Goal: Navigation & Orientation: Find specific page/section

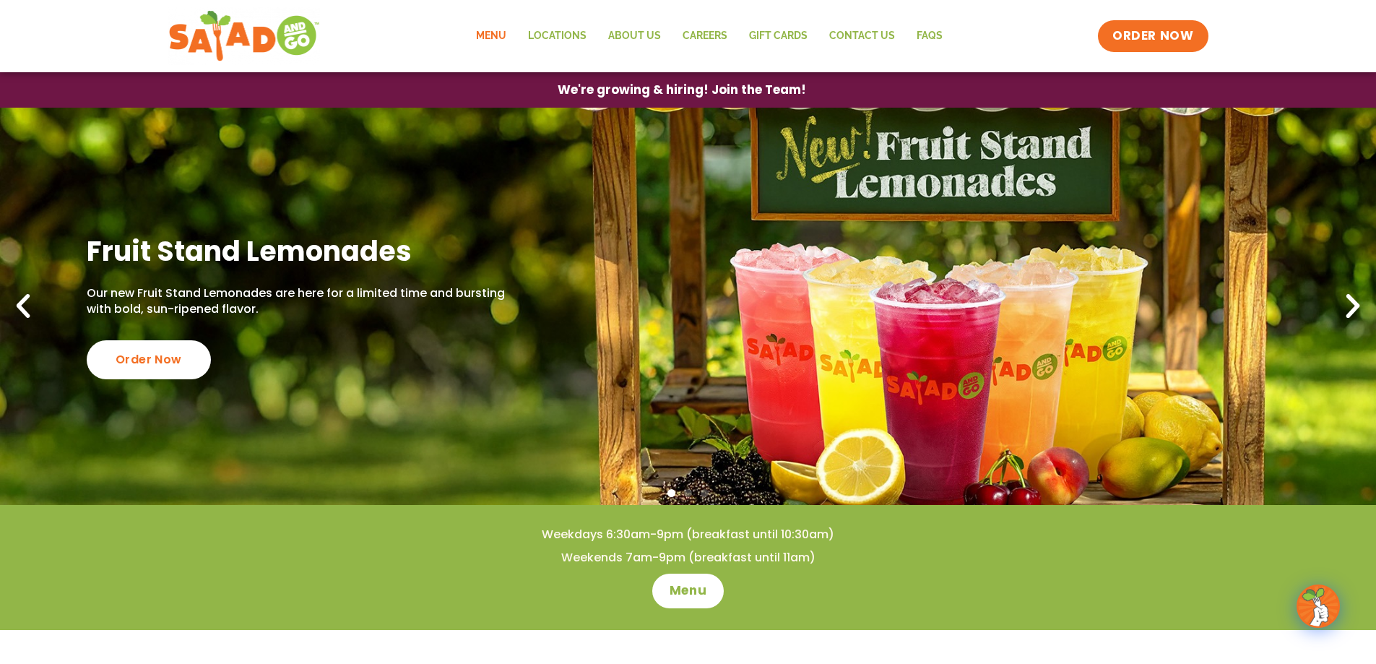
click at [489, 35] on link "Menu" at bounding box center [491, 36] width 52 height 33
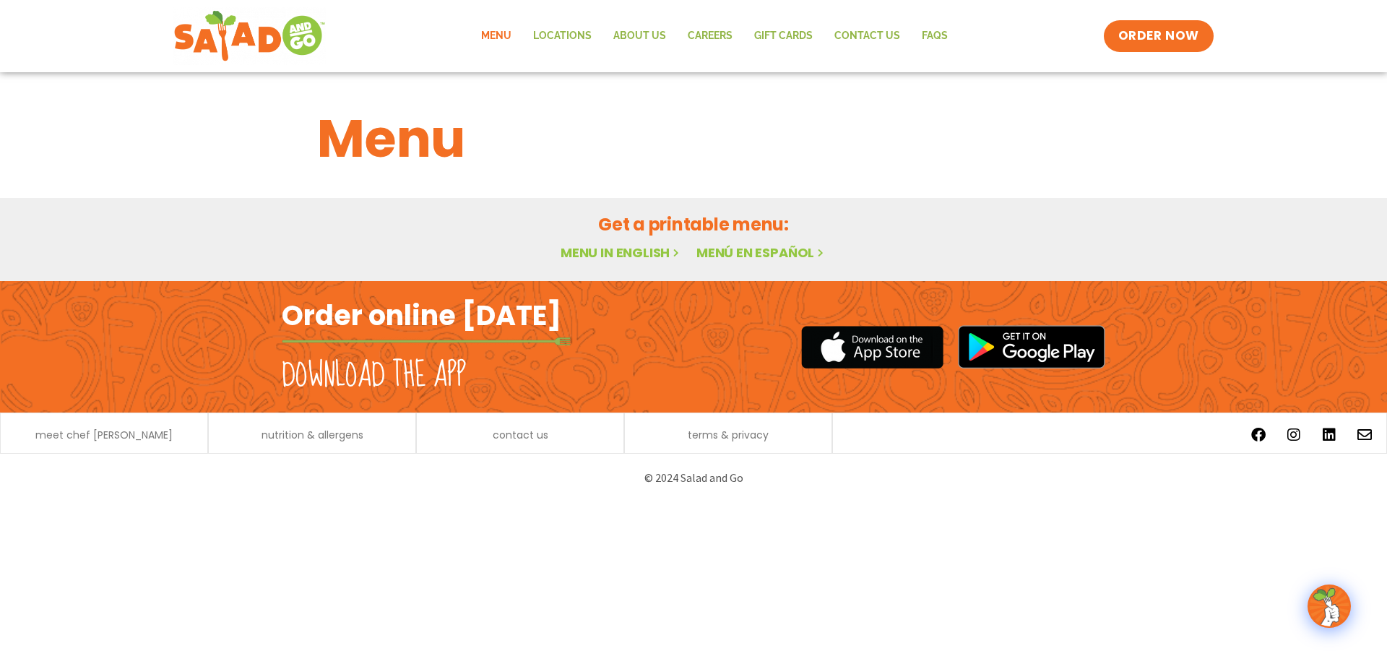
click at [503, 35] on link "Menu" at bounding box center [496, 36] width 52 height 33
click at [625, 252] on link "Menu in English" at bounding box center [621, 252] width 121 height 18
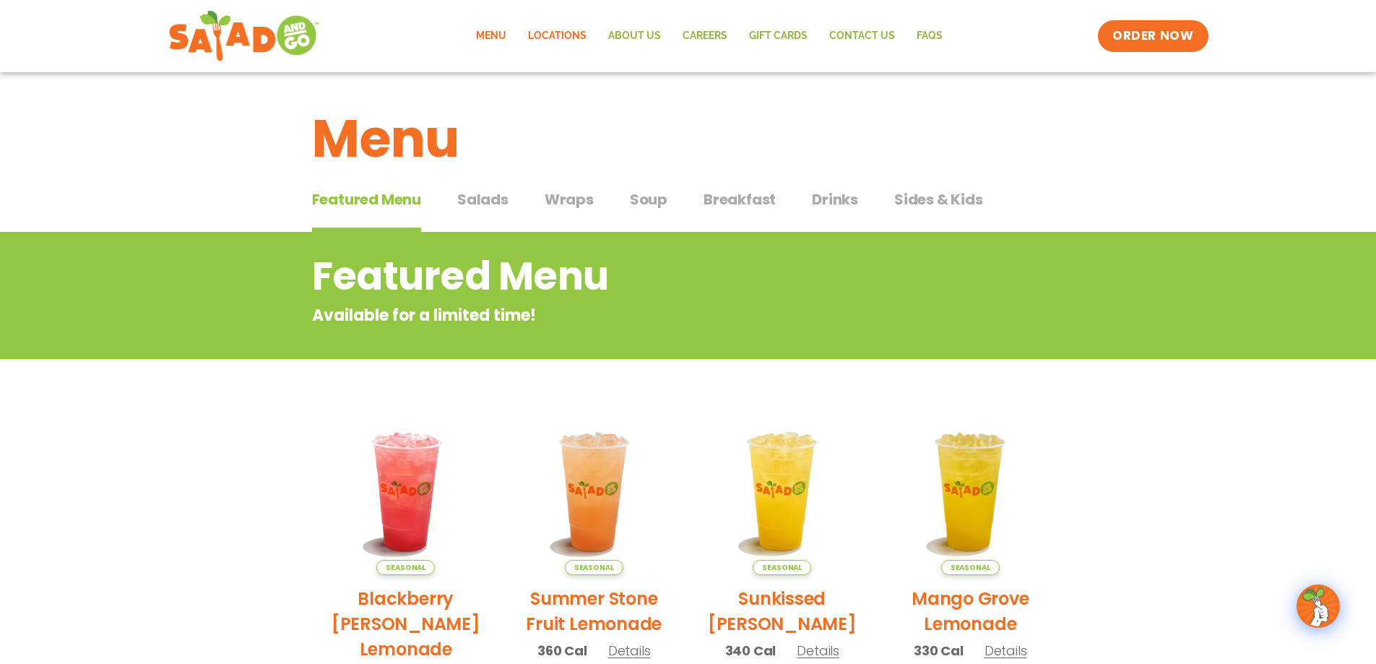
click at [571, 33] on link "Locations" at bounding box center [557, 36] width 80 height 33
click at [487, 200] on span "Salads" at bounding box center [482, 200] width 51 height 22
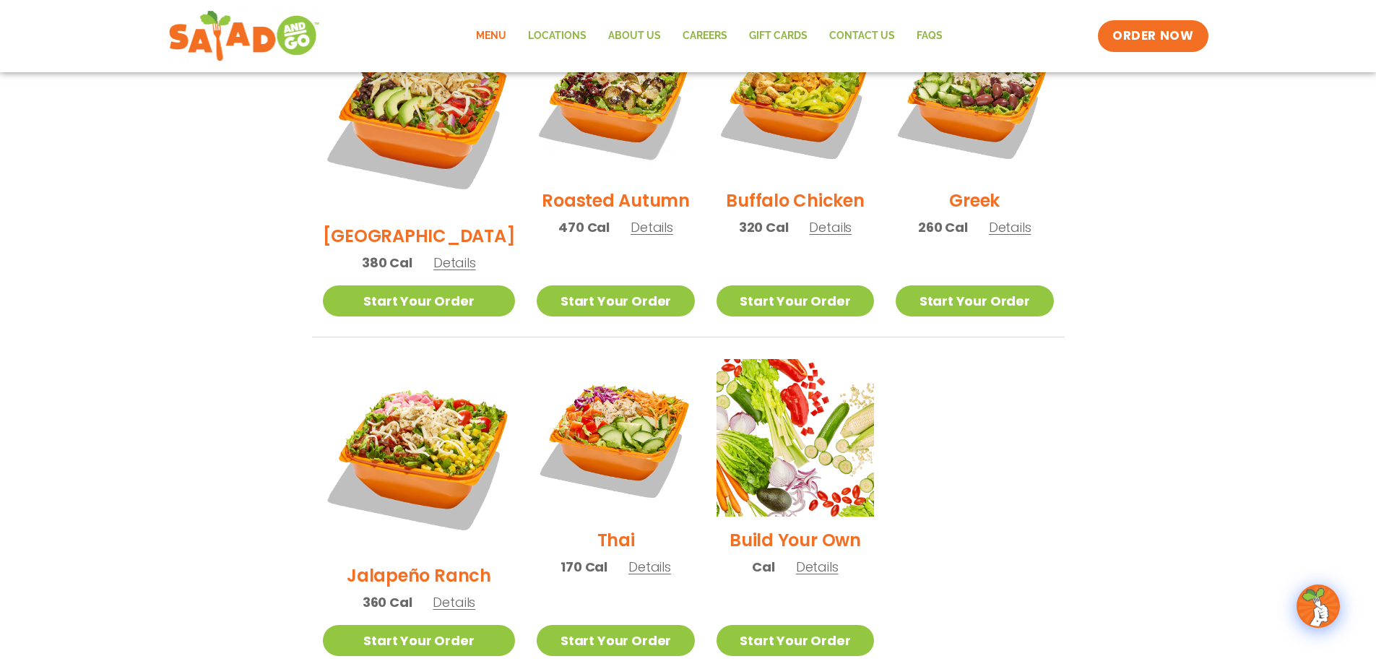
scroll to position [867, 0]
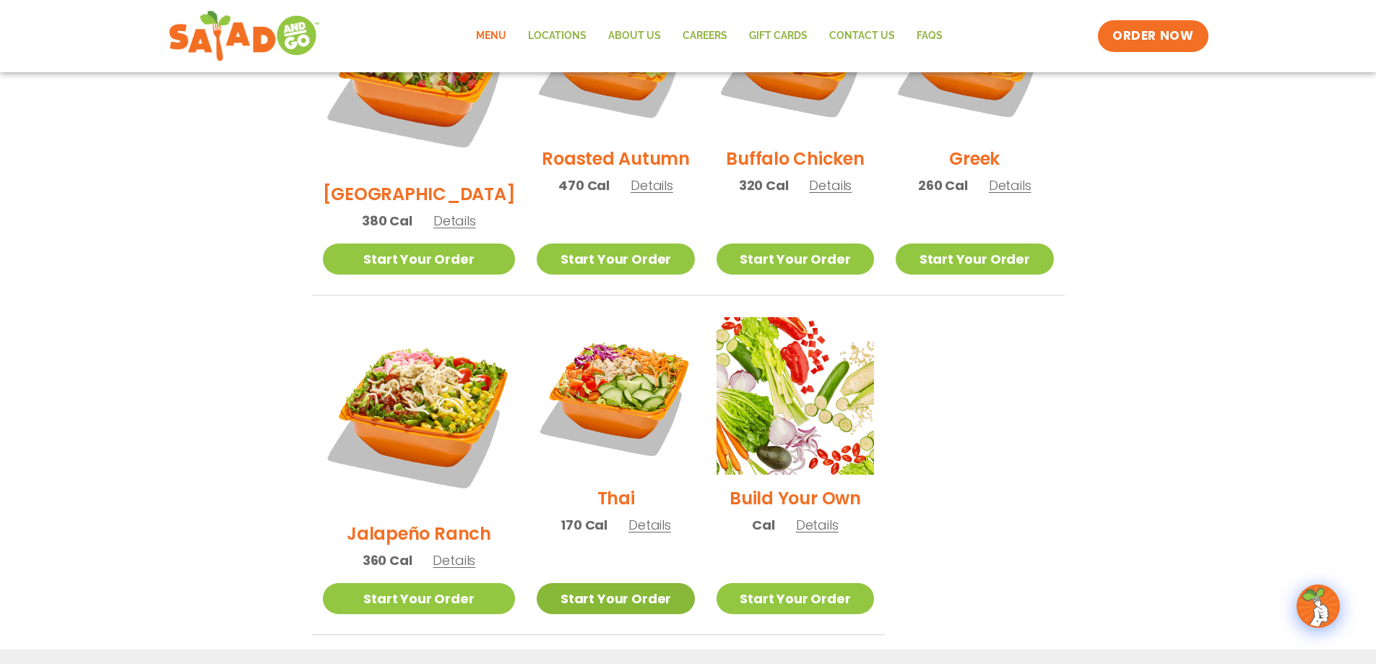
click at [577, 583] on link "Start Your Order" at bounding box center [615, 598] width 157 height 31
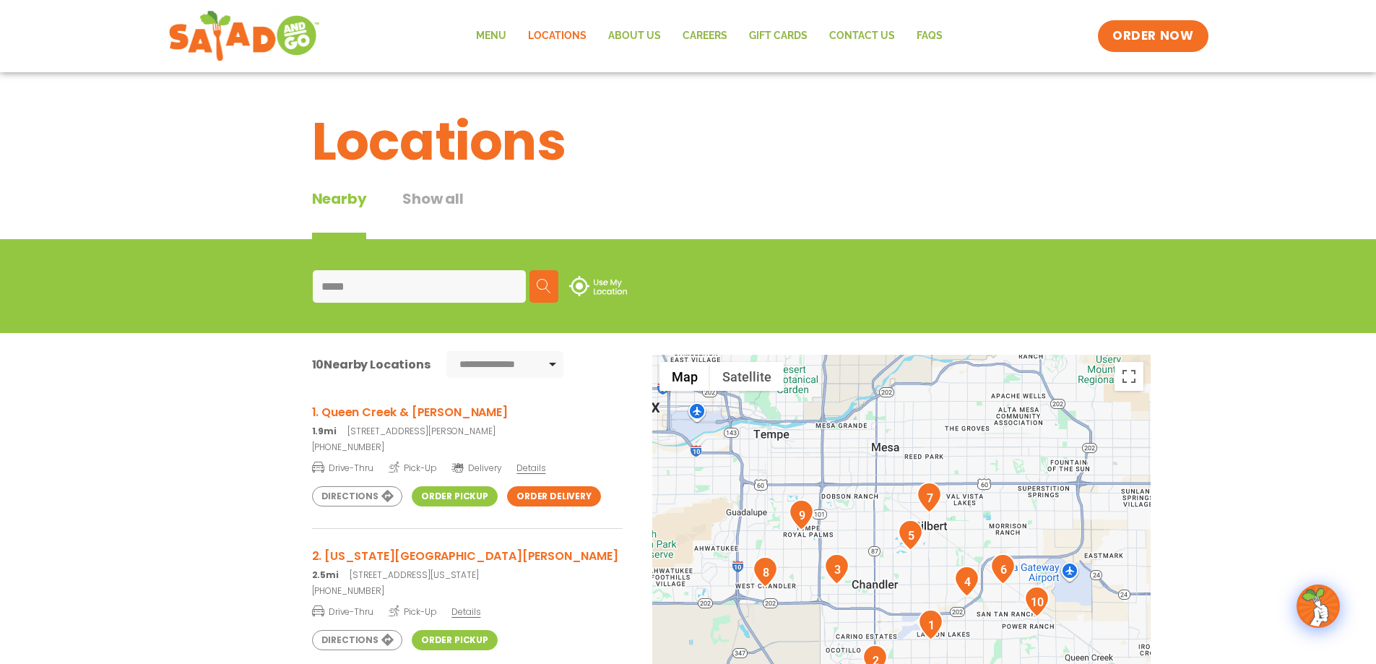
click at [538, 280] on img at bounding box center [544, 286] width 14 height 14
click at [444, 496] on link "Order Pickup" at bounding box center [455, 496] width 86 height 20
